Goal: Task Accomplishment & Management: Manage account settings

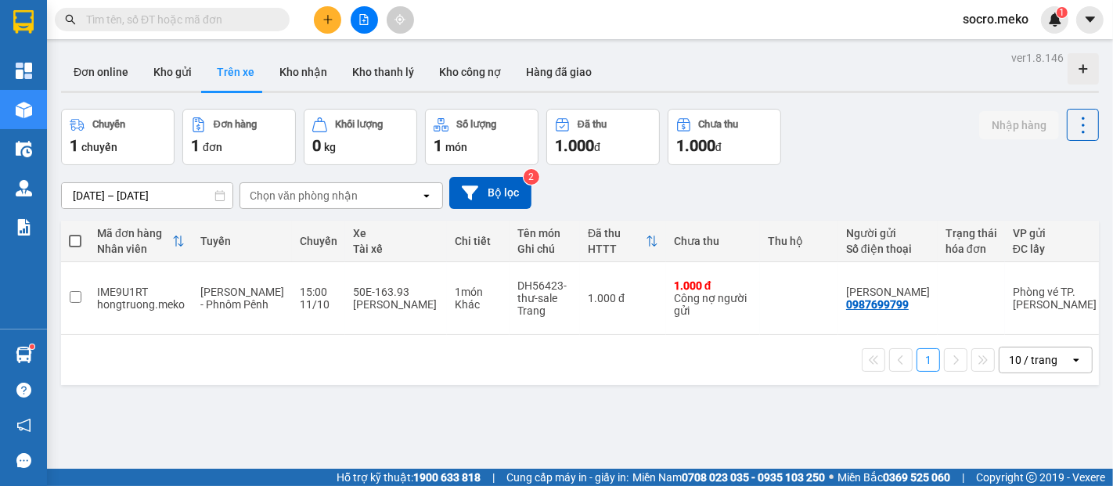
click at [232, 72] on button "Trên xe" at bounding box center [235, 72] width 63 height 38
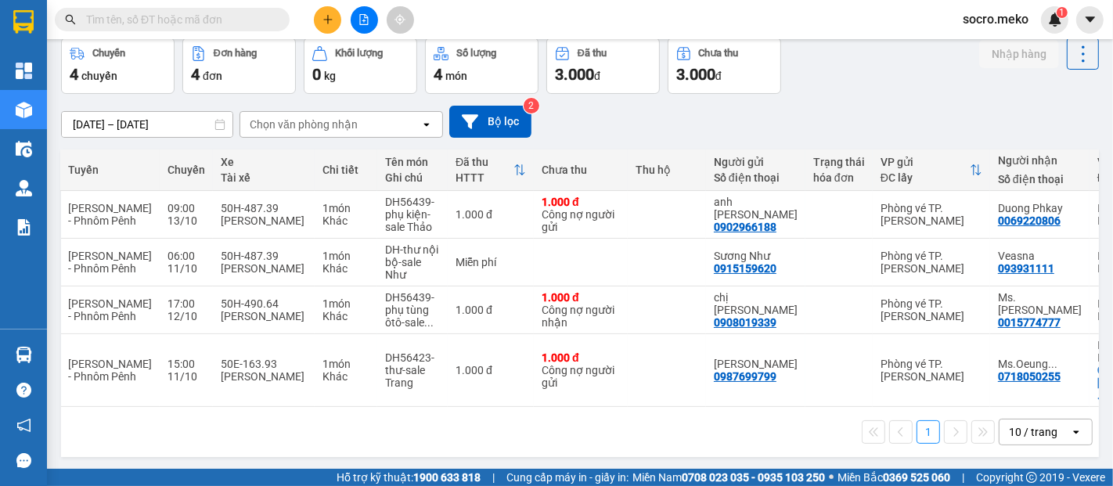
scroll to position [0, 261]
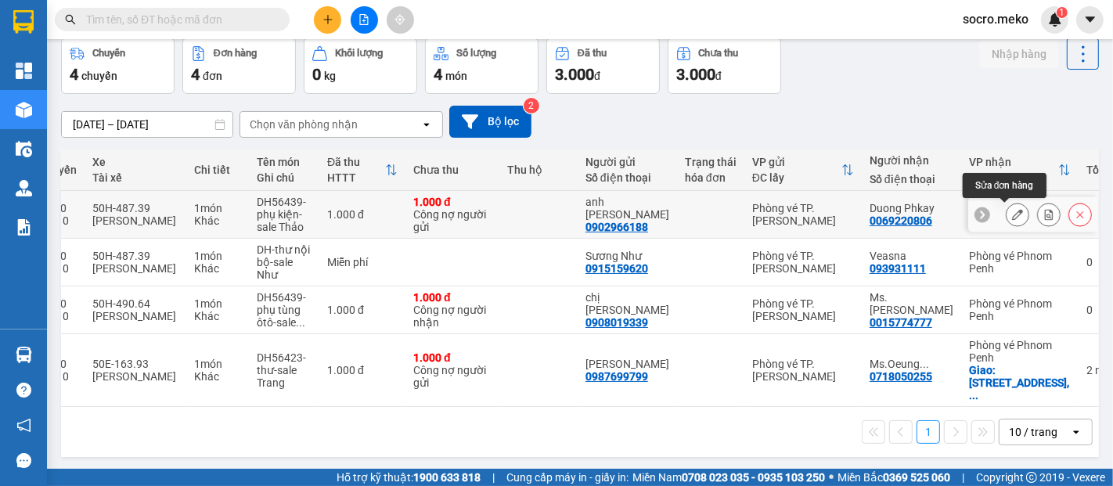
click at [1012, 213] on icon at bounding box center [1017, 214] width 11 height 11
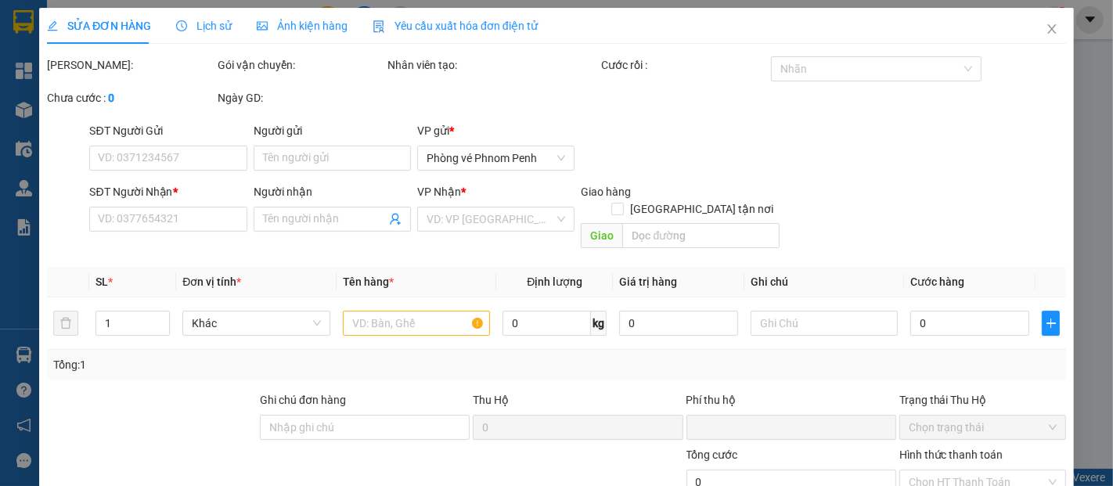
type input "0902966188"
type input "anh Cường Vũ"
type input "0069220806"
type input "Duong Phkay"
type input "Người gửi trả phí"
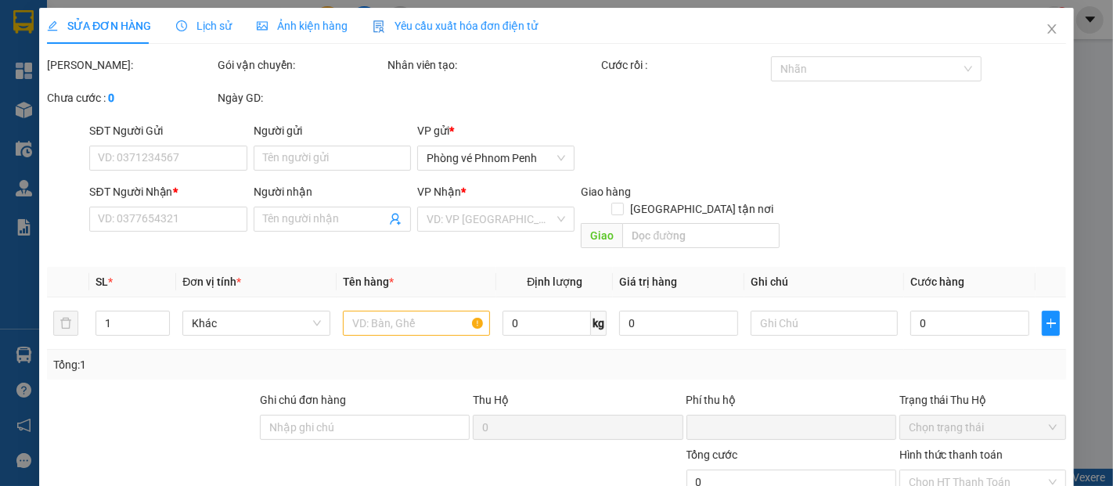
type input "0"
type input "1.000"
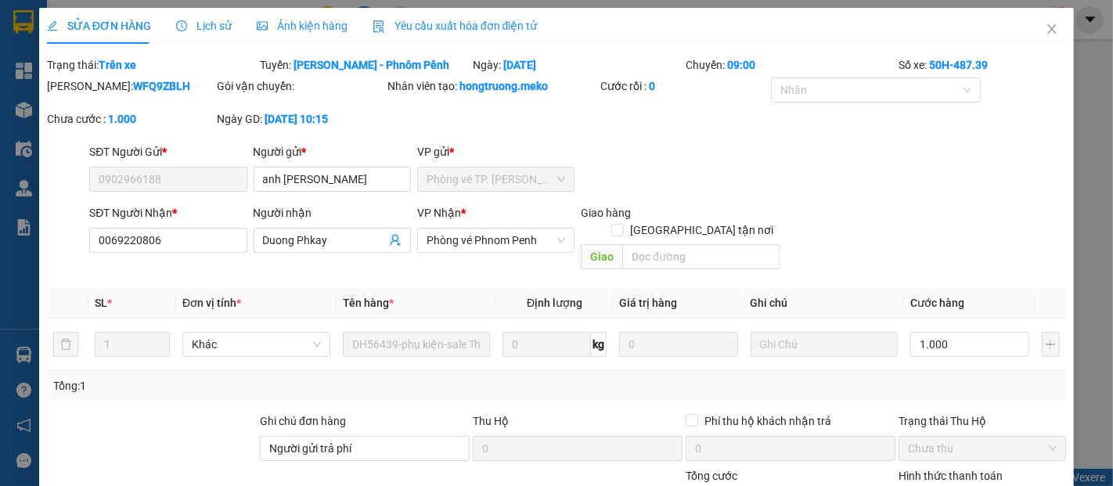
click at [306, 25] on span "Ảnh kiện hàng" at bounding box center [302, 26] width 91 height 13
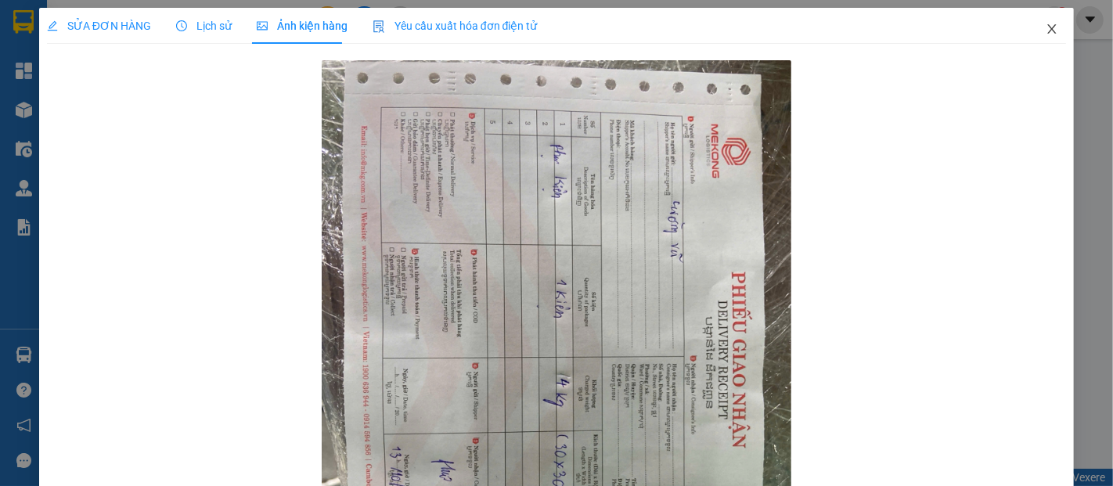
click at [1045, 26] on icon "close" at bounding box center [1051, 29] width 13 height 13
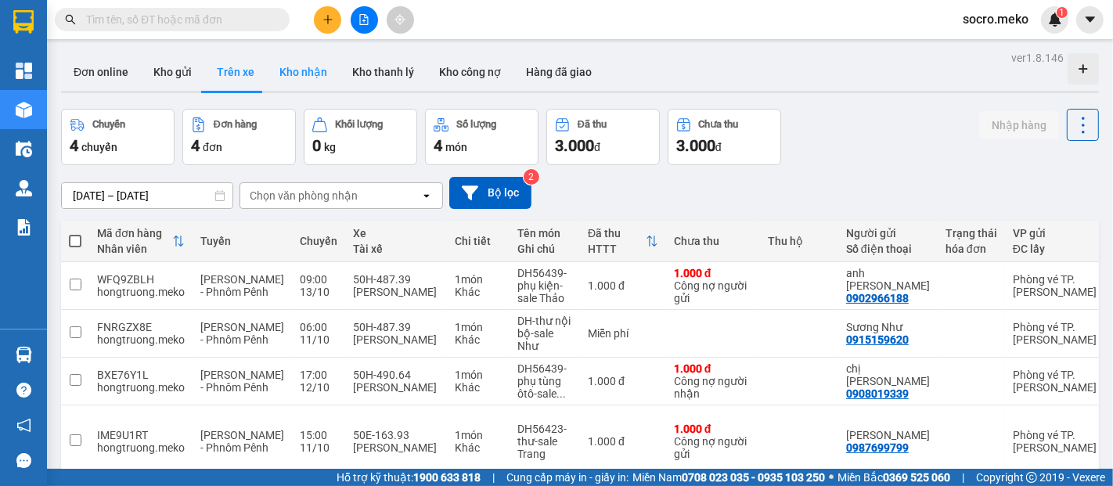
click at [288, 67] on button "Kho nhận" at bounding box center [303, 72] width 73 height 38
type input "14/10/2024 – 13/10/2025"
